Goal: Information Seeking & Learning: Learn about a topic

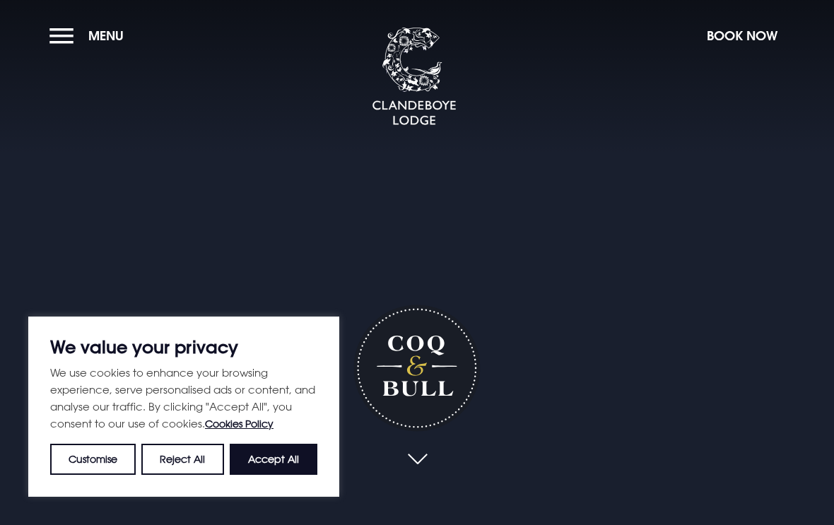
click at [276, 462] on button "Accept All" at bounding box center [274, 459] width 88 height 31
checkbox input "true"
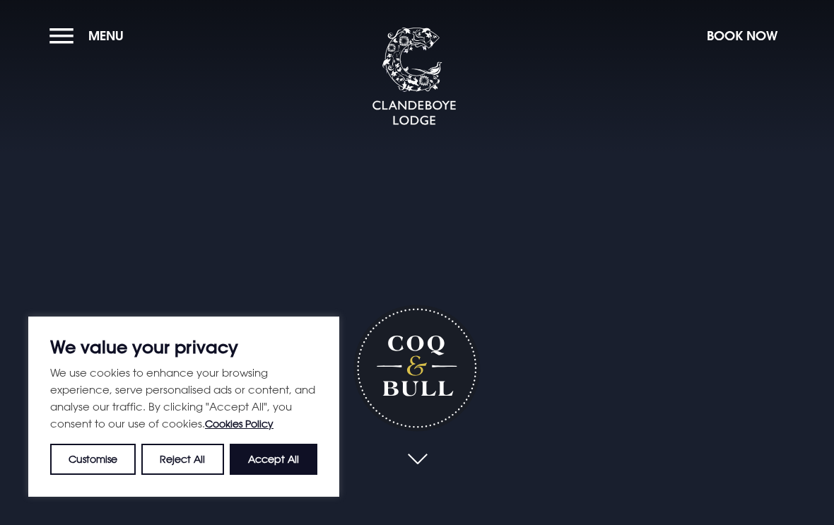
checkbox input "true"
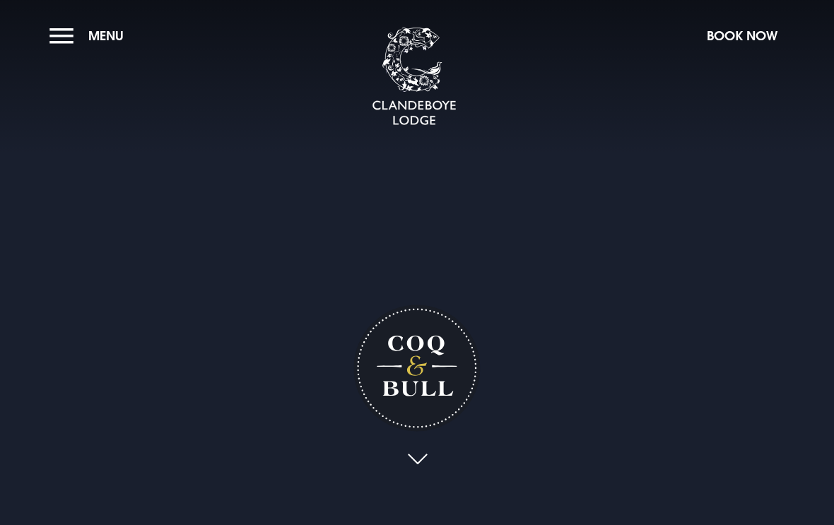
click at [70, 46] on button "Menu" at bounding box center [89, 36] width 81 height 30
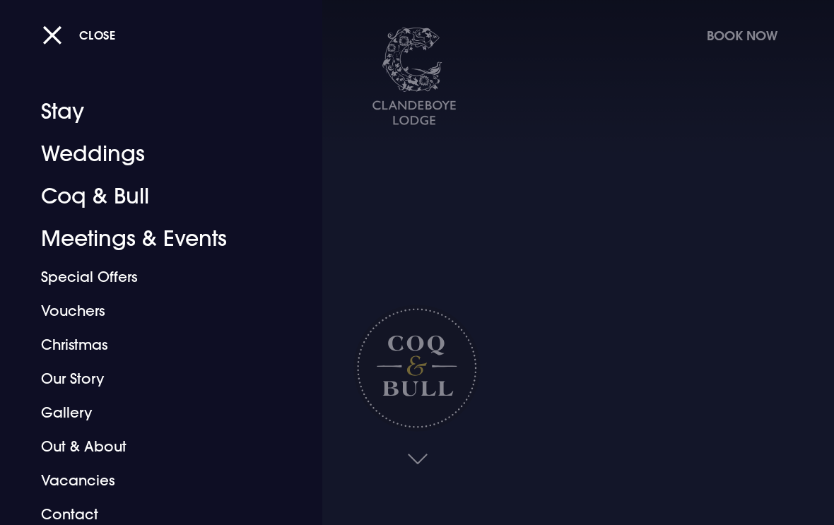
click at [124, 202] on link "Coq & Bull" at bounding box center [151, 196] width 221 height 42
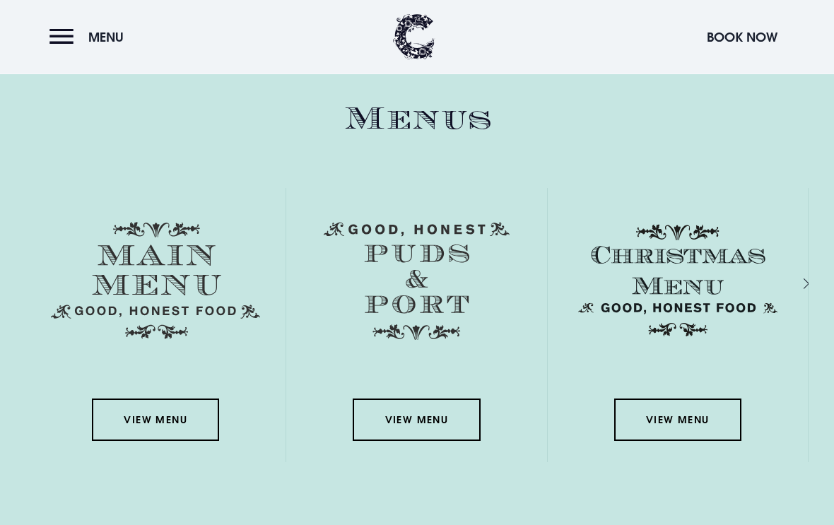
scroll to position [1947, 0]
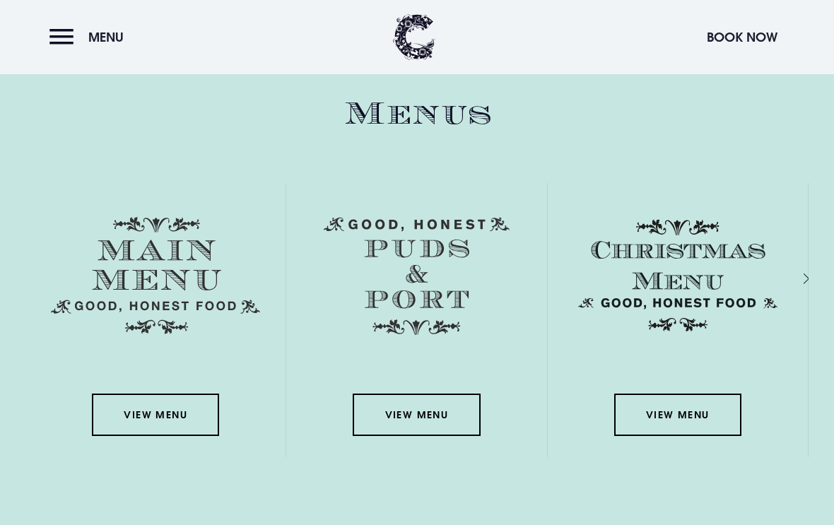
click at [161, 436] on link "View Menu" at bounding box center [155, 415] width 127 height 42
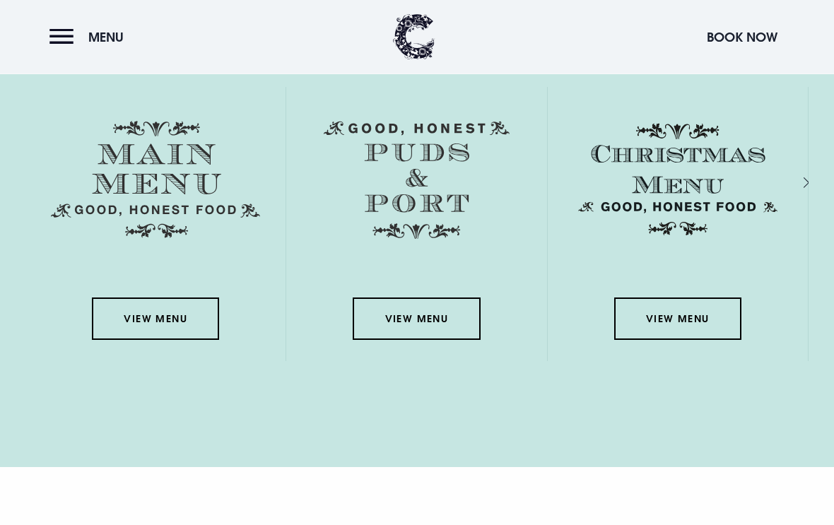
scroll to position [2043, 0]
click at [409, 340] on link "View Menu" at bounding box center [416, 319] width 127 height 42
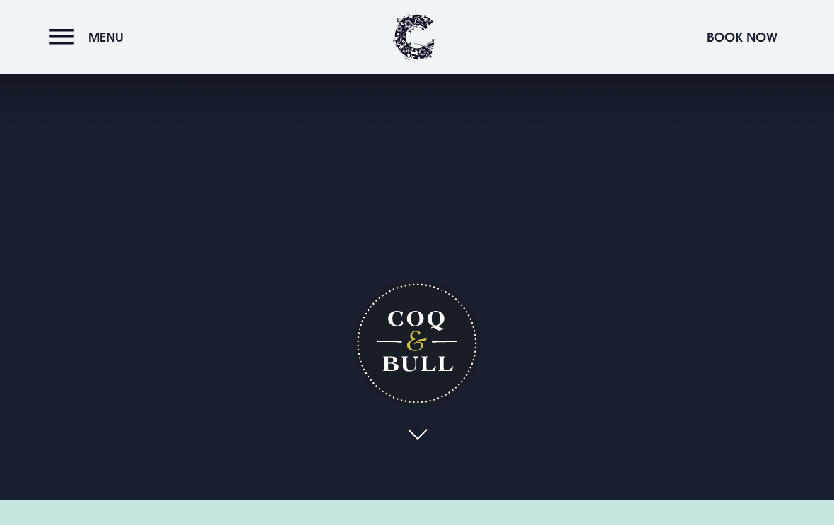
scroll to position [0, 0]
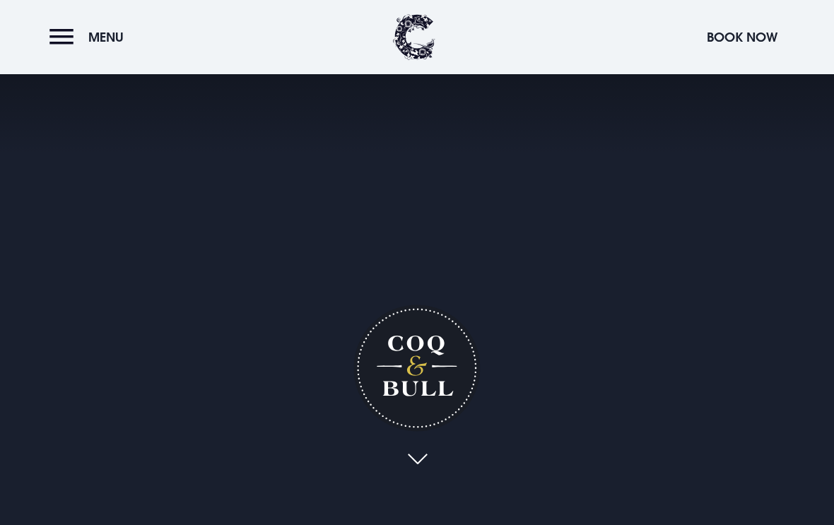
click at [62, 40] on button "Menu" at bounding box center [89, 37] width 81 height 30
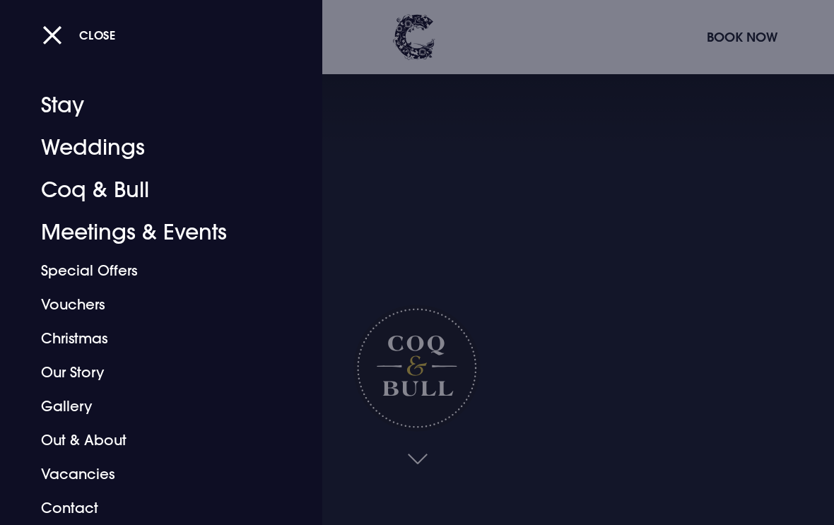
scroll to position [6, 0]
click at [124, 193] on link "Coq & Bull" at bounding box center [151, 190] width 221 height 42
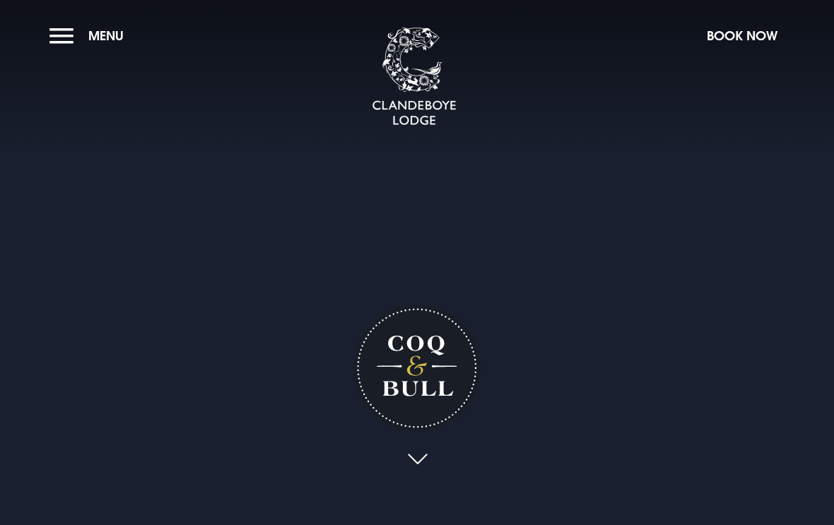
click at [66, 45] on button "Menu" at bounding box center [89, 36] width 81 height 30
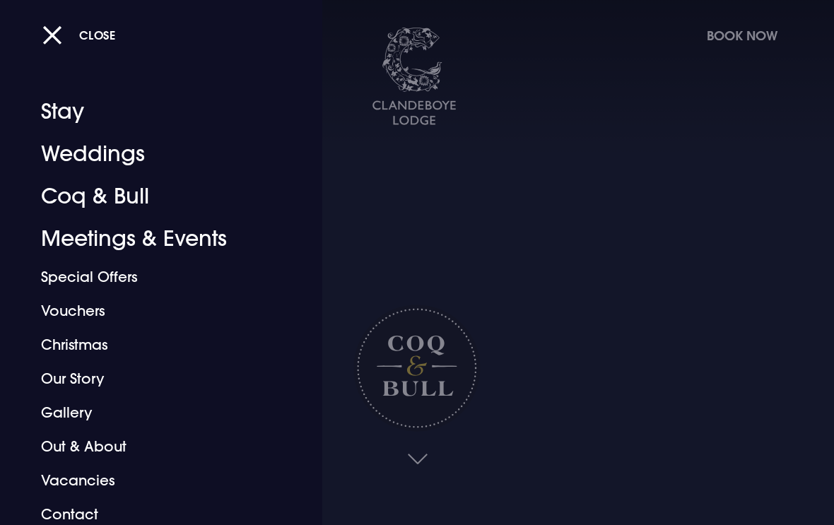
click at [55, 38] on button "Close" at bounding box center [79, 35] width 74 height 29
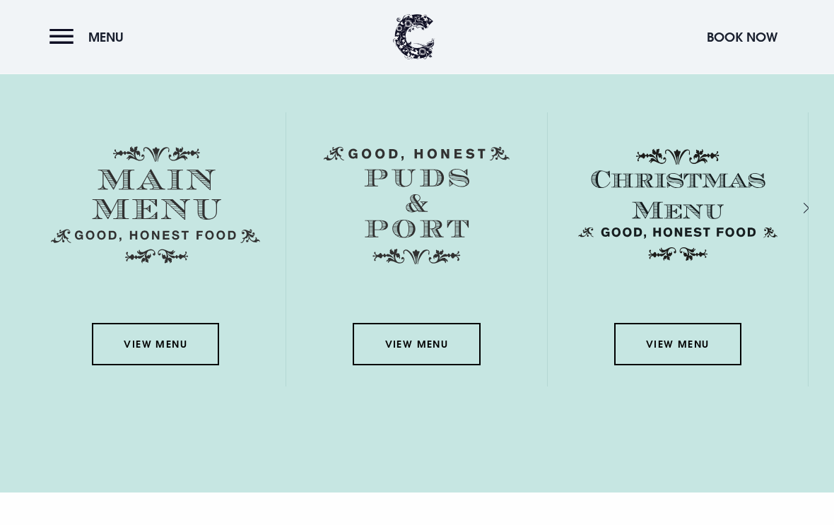
scroll to position [2015, 0]
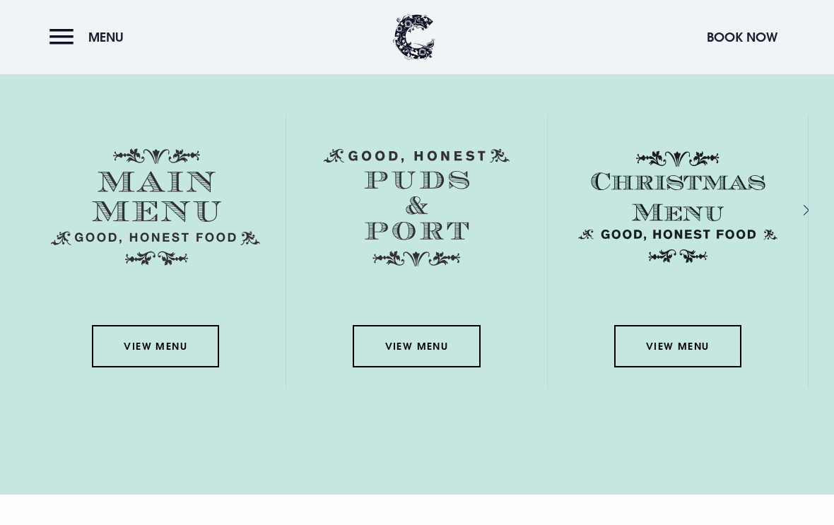
click at [674, 367] on link "View Menu" at bounding box center [677, 346] width 127 height 42
